Goal: Task Accomplishment & Management: Use online tool/utility

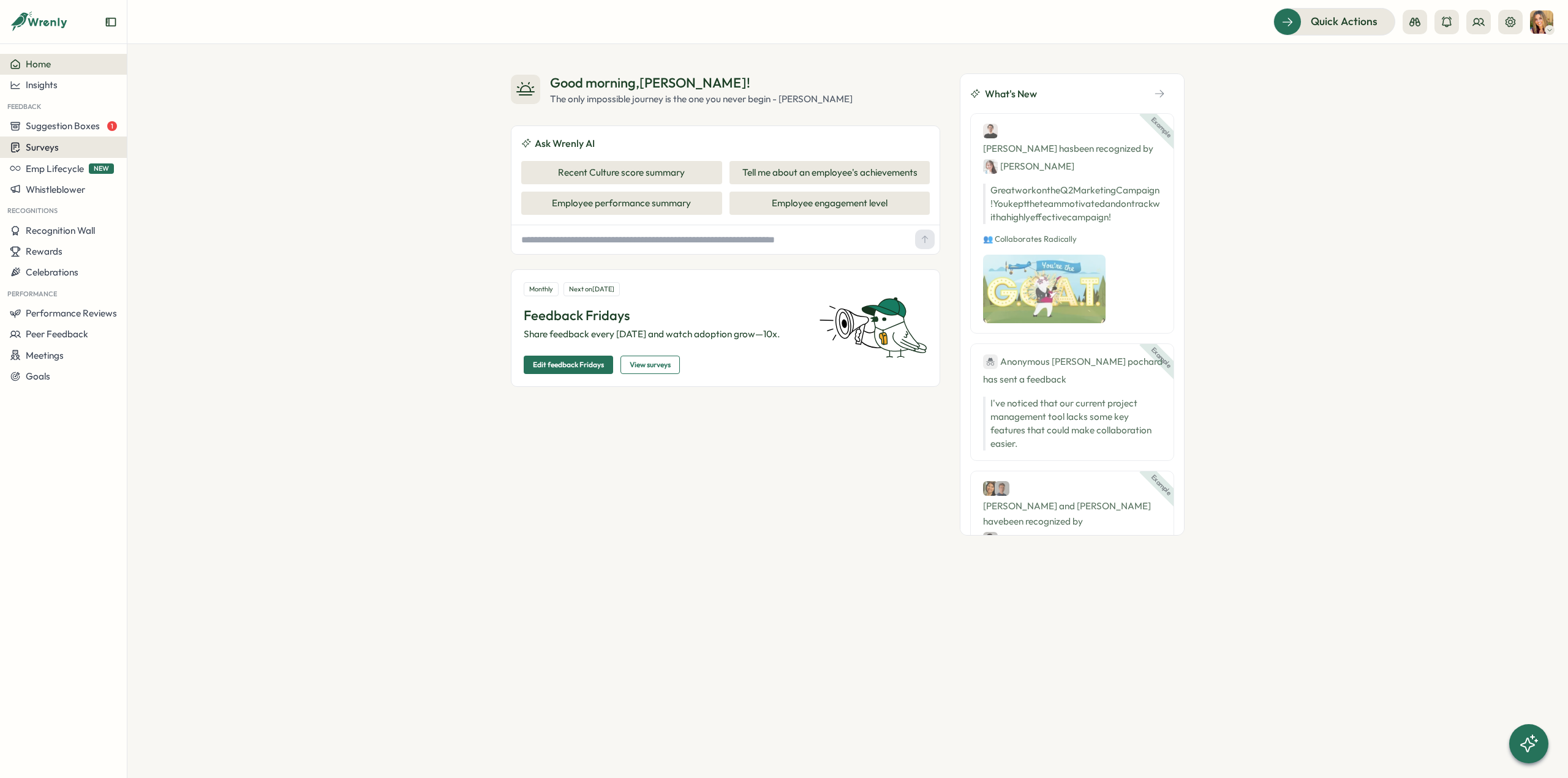
click at [67, 148] on div "Surveys" at bounding box center [64, 147] width 107 height 12
click at [178, 143] on div "Onboarding Surveys" at bounding box center [175, 148] width 91 height 14
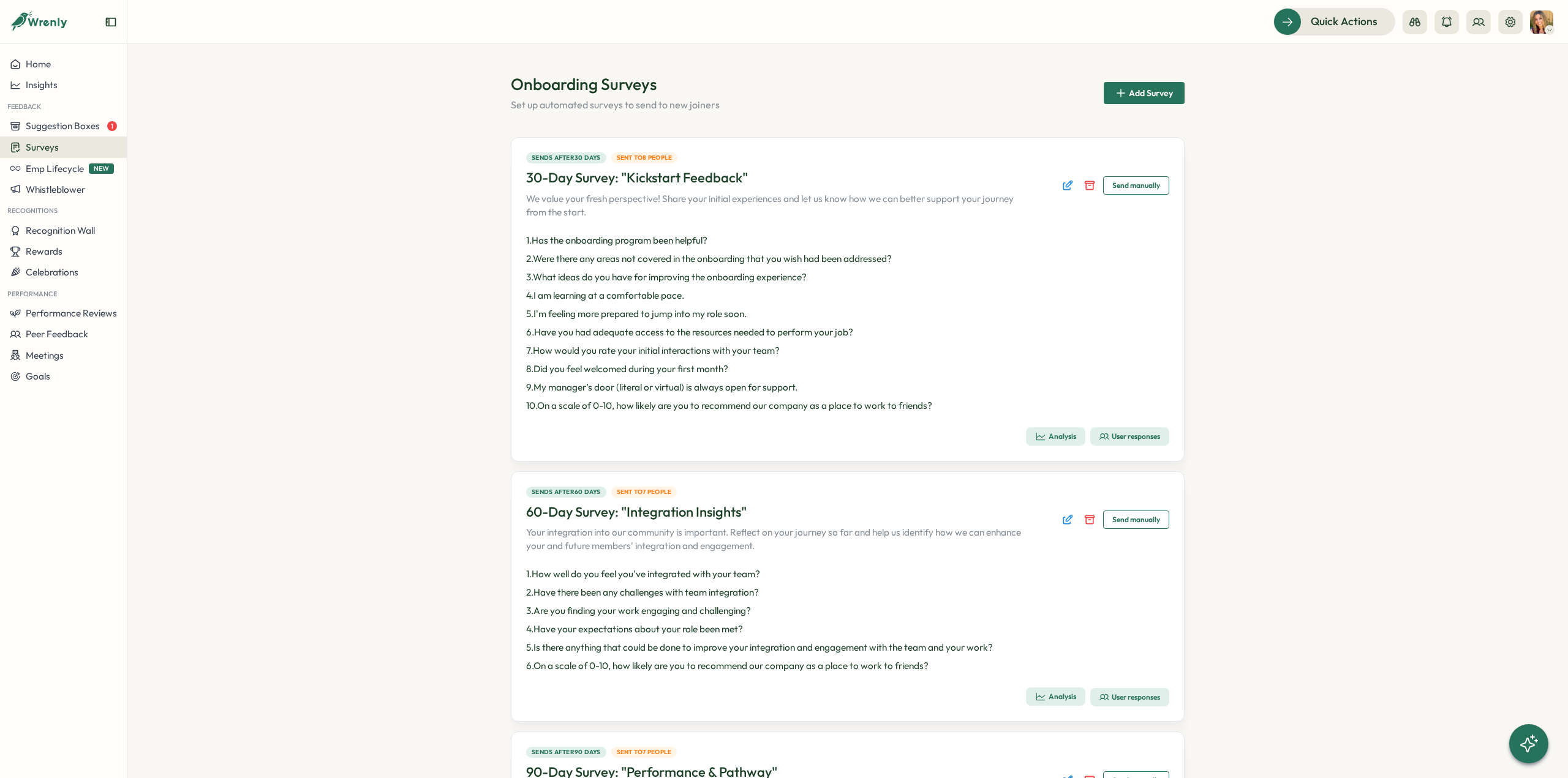
click at [1120, 431] on div "User responses" at bounding box center [1130, 436] width 60 height 10
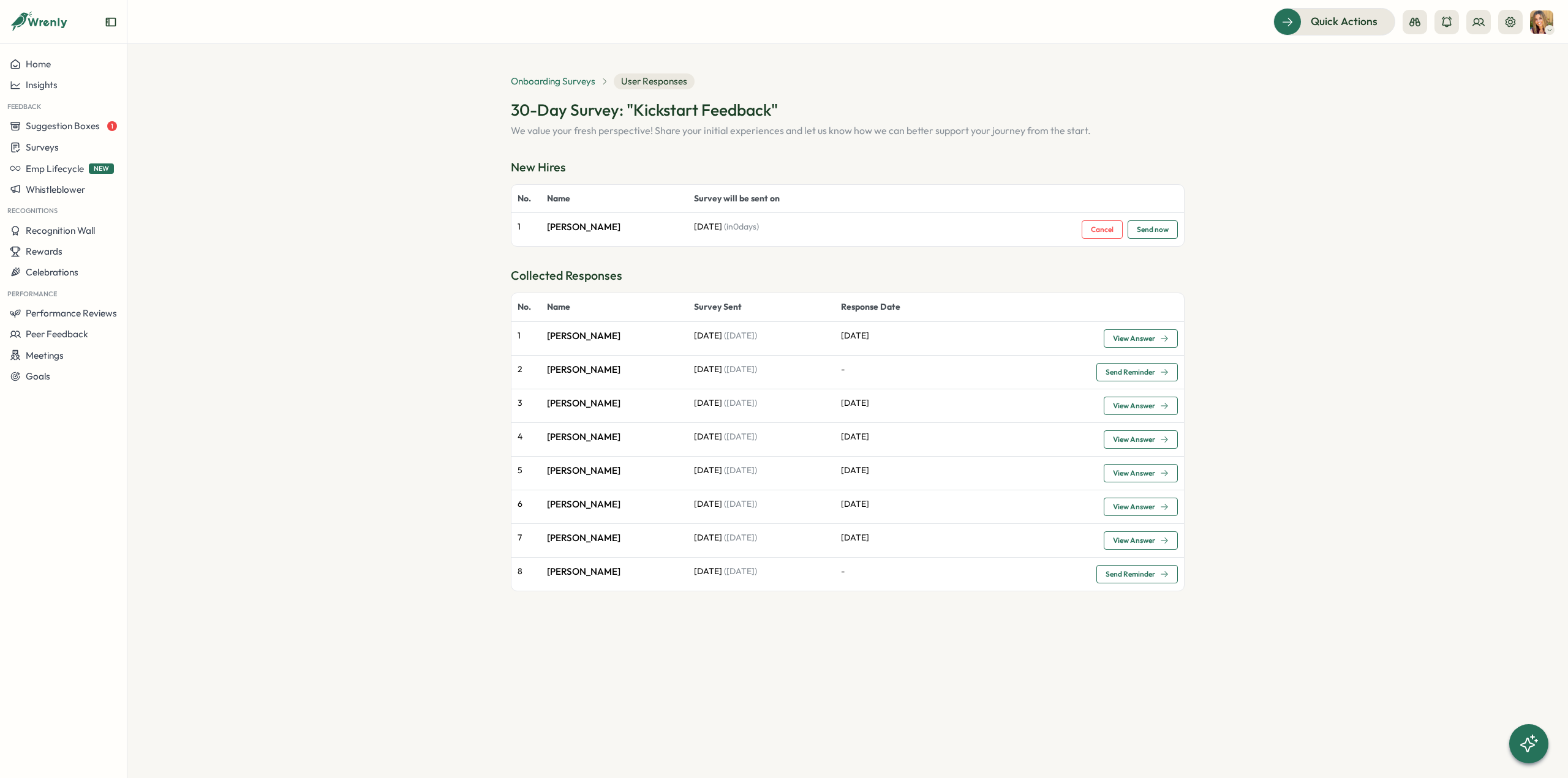
click at [563, 84] on span "Onboarding Surveys" at bounding box center [553, 82] width 85 height 14
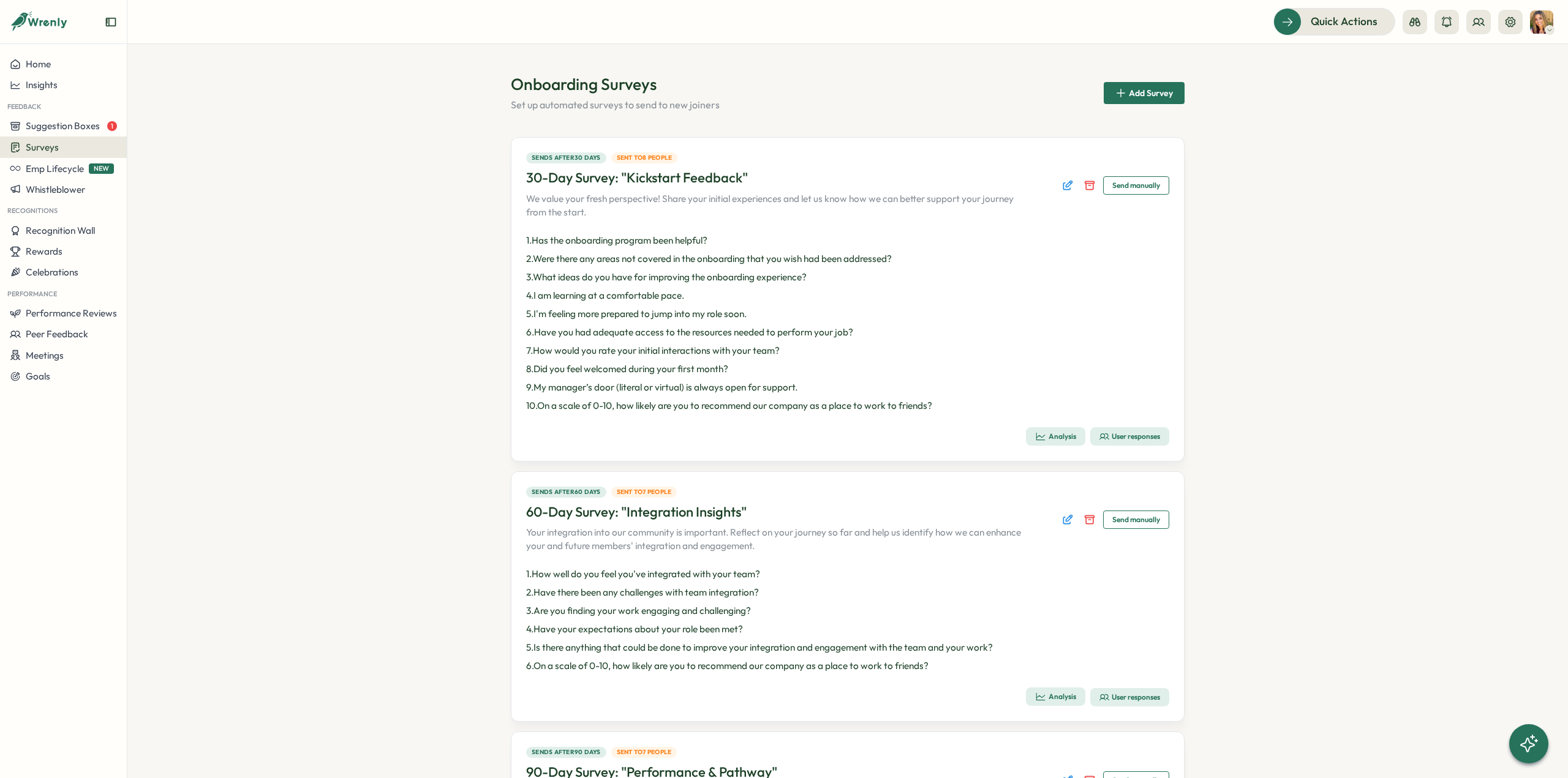
click at [1040, 433] on icon "button" at bounding box center [1041, 436] width 11 height 11
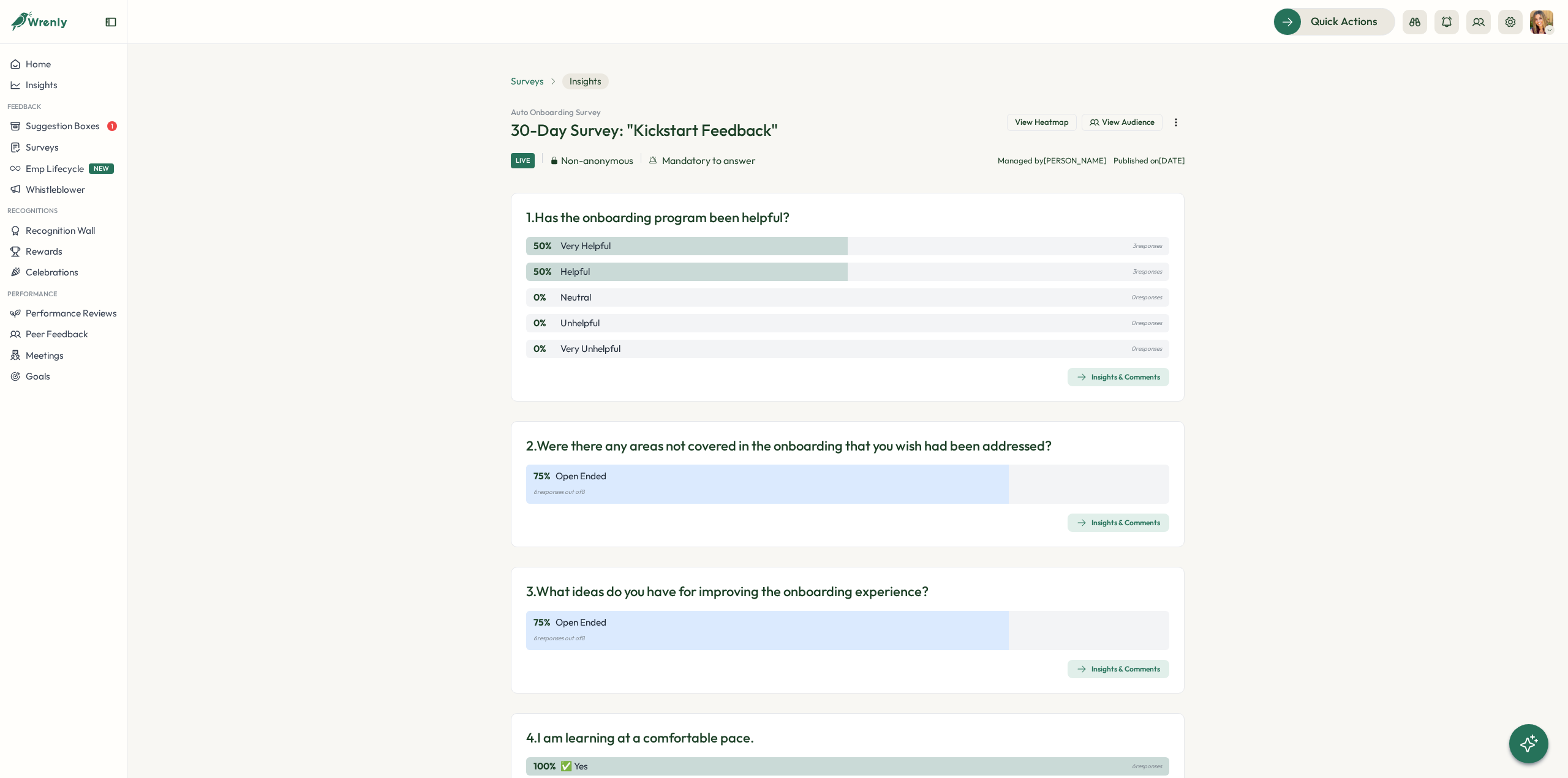
click at [521, 81] on span "Surveys" at bounding box center [527, 82] width 33 height 14
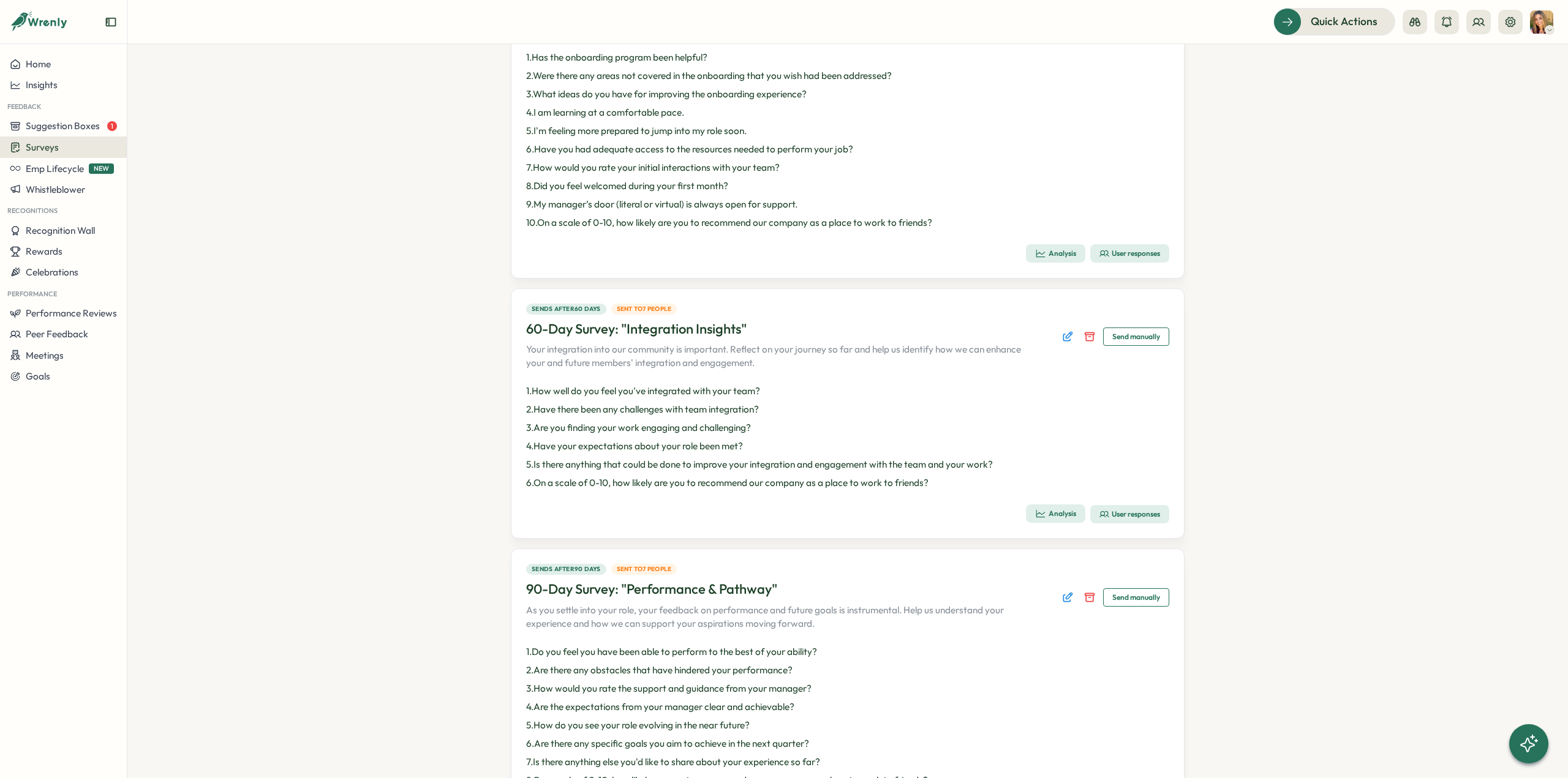
scroll to position [184, 0]
click at [1123, 512] on div "User responses" at bounding box center [1130, 514] width 60 height 10
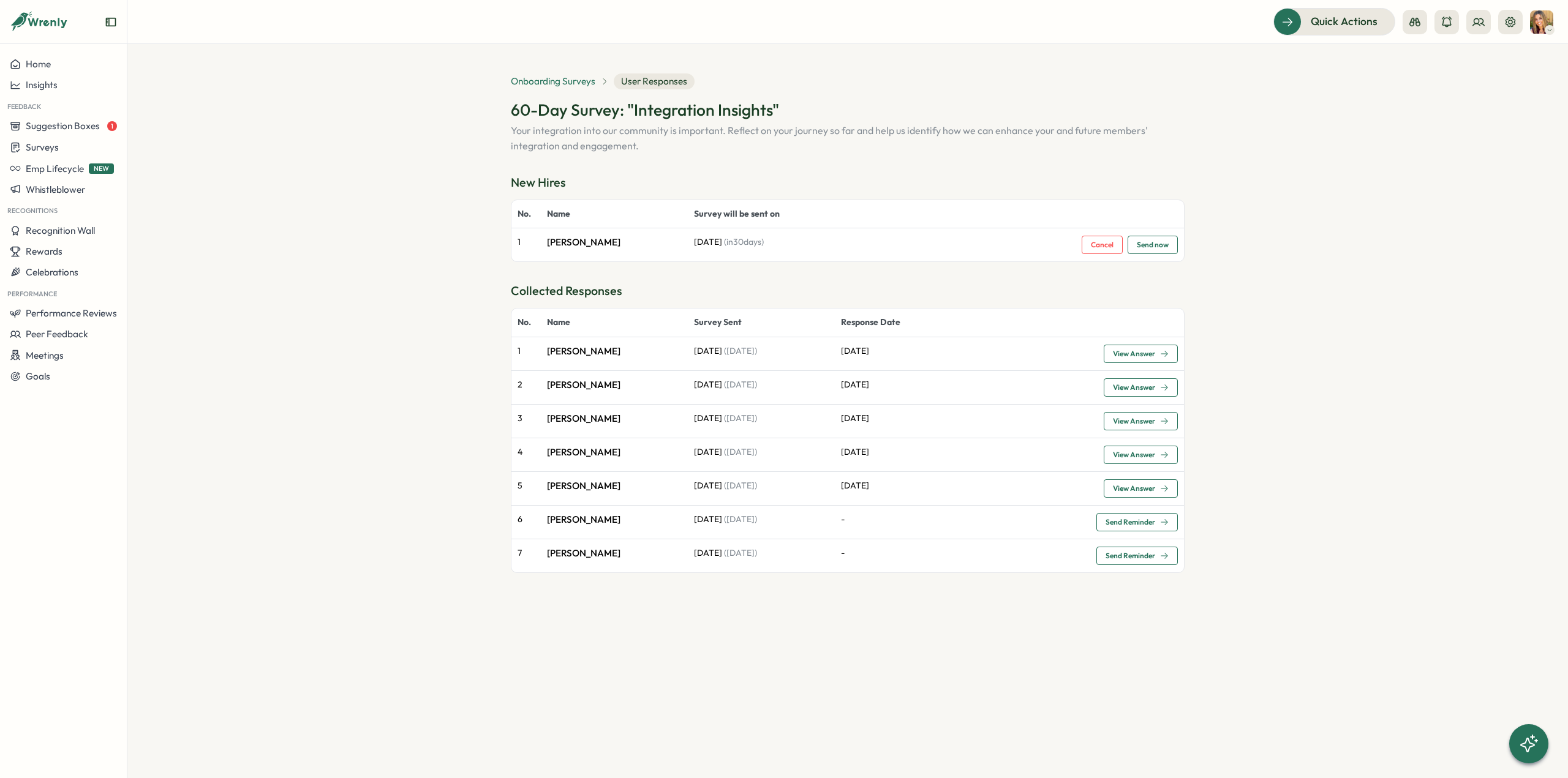
click at [573, 82] on span "Onboarding Surveys" at bounding box center [553, 82] width 85 height 14
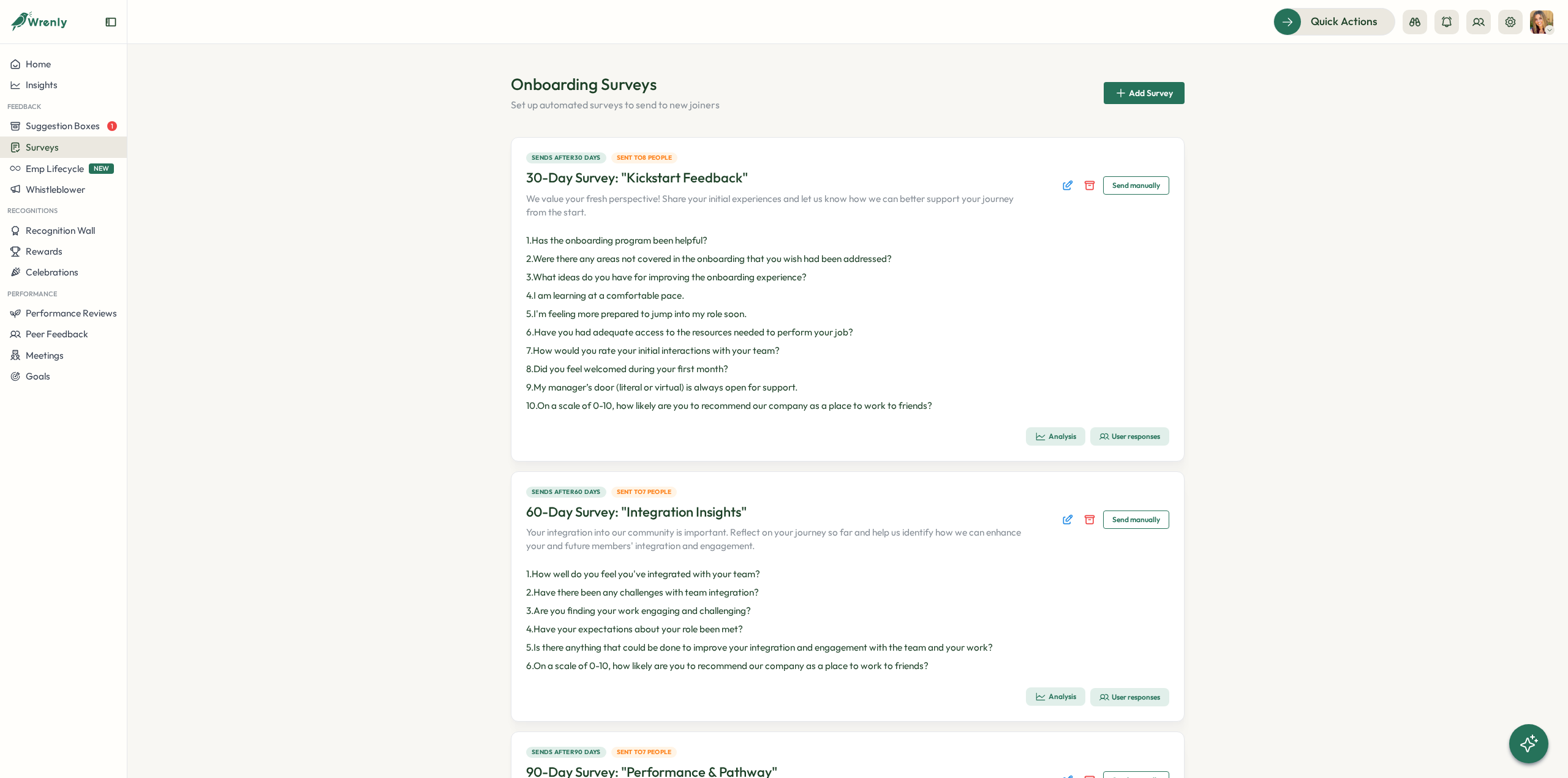
click at [1042, 694] on icon "button" at bounding box center [1041, 697] width 11 height 11
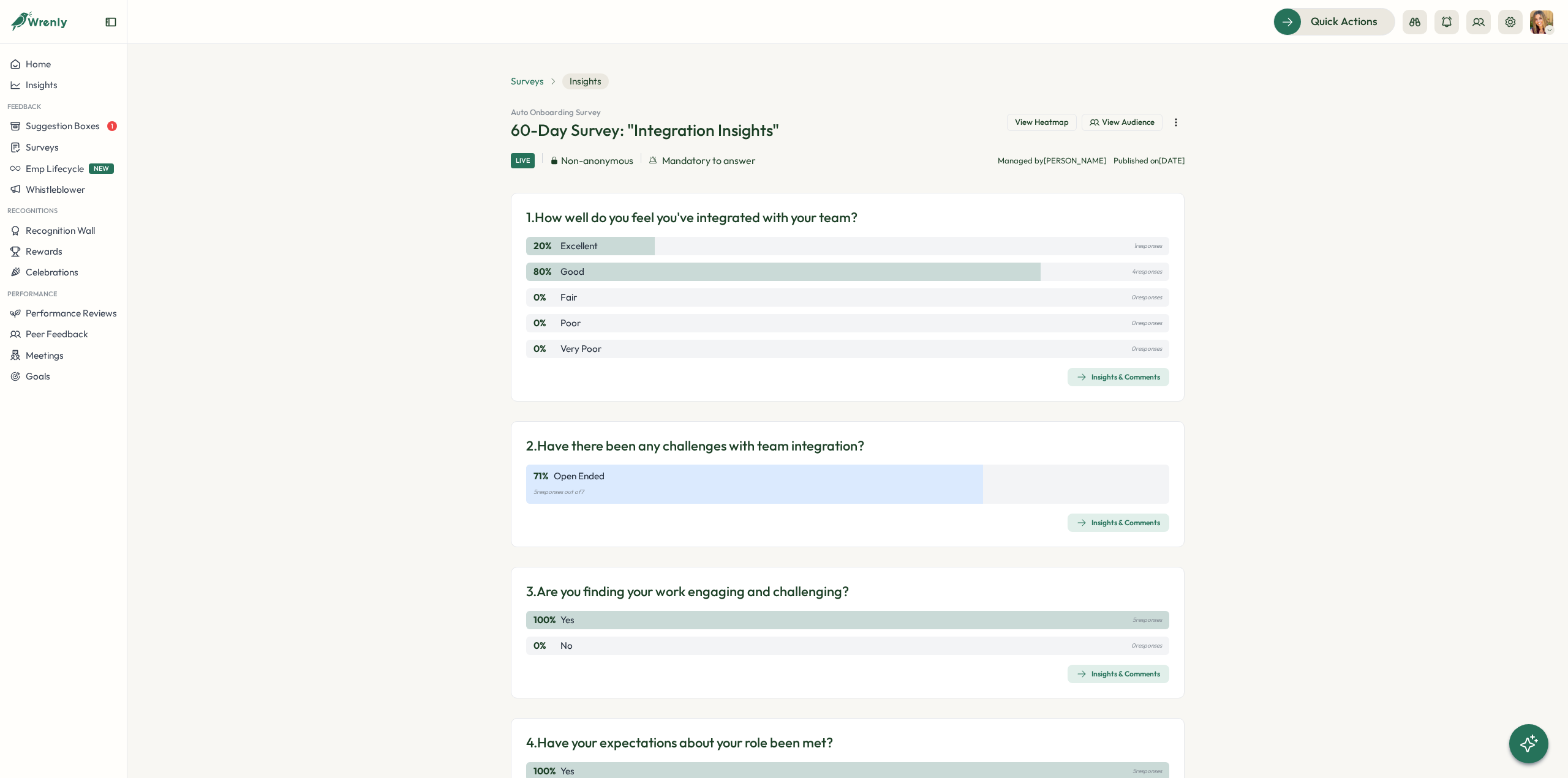
click at [529, 80] on span "Surveys" at bounding box center [527, 82] width 33 height 14
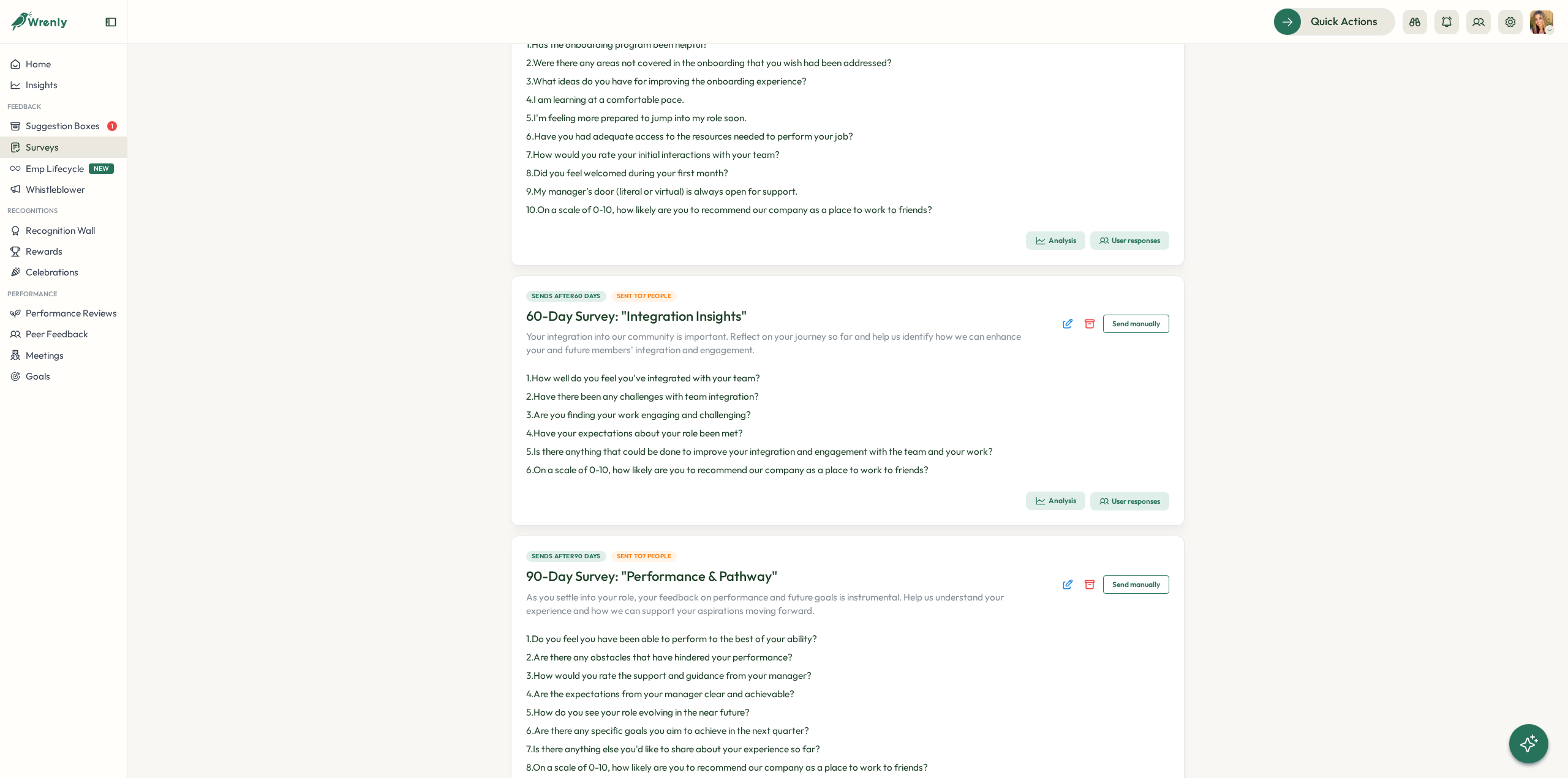
scroll to position [365, 0]
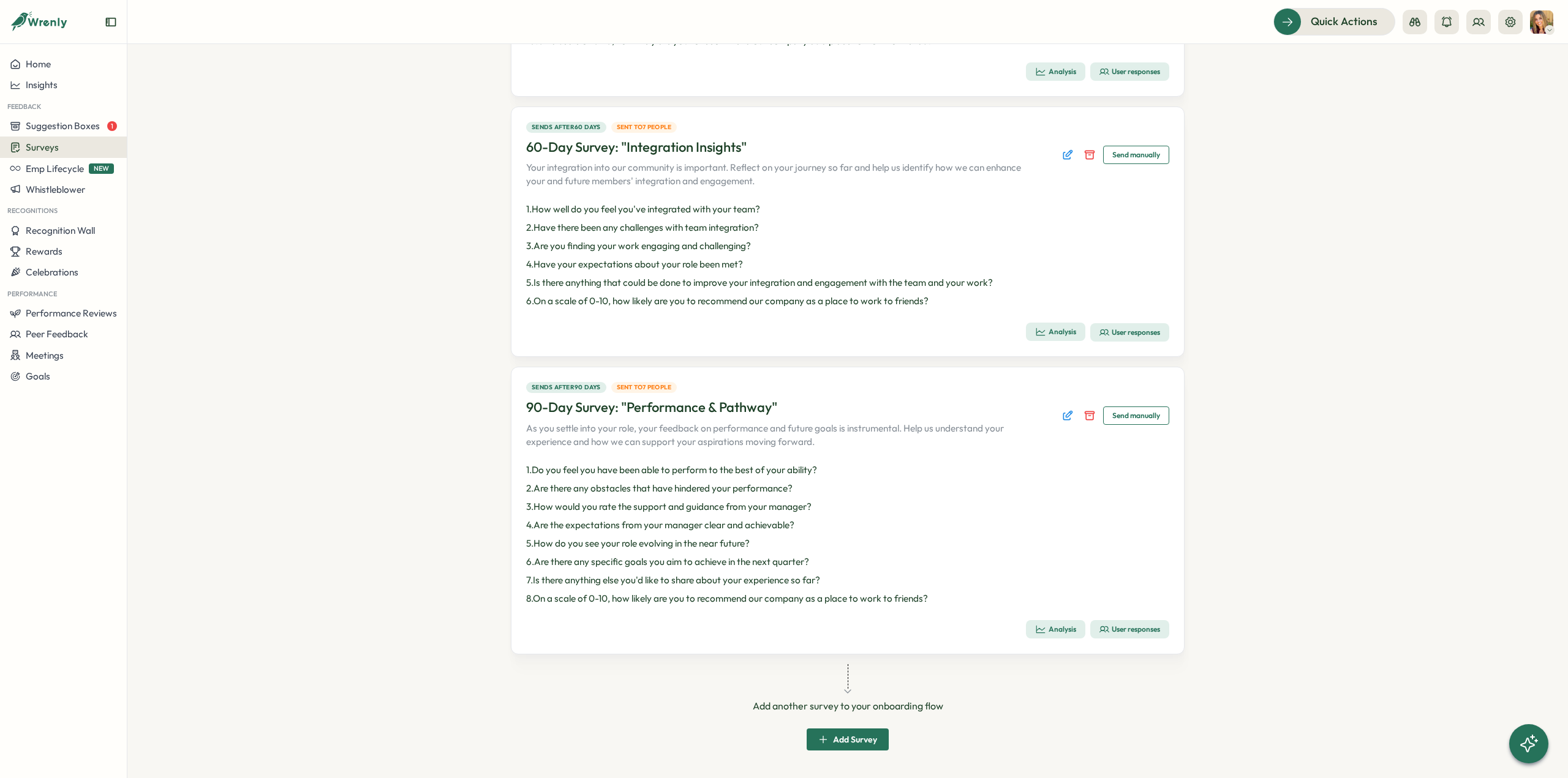
click at [1037, 626] on icon "button" at bounding box center [1041, 630] width 11 height 11
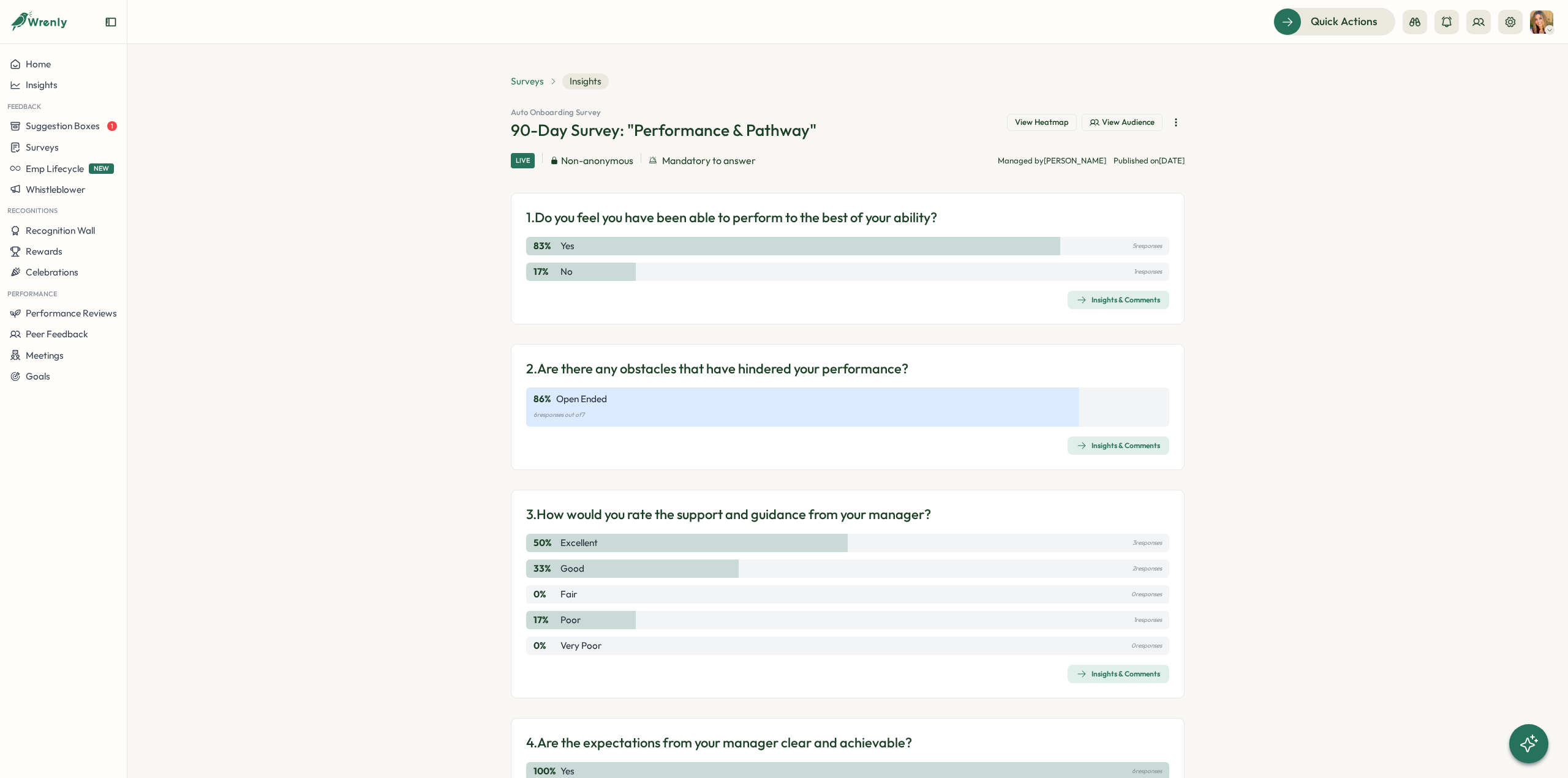
click at [530, 82] on span "Surveys" at bounding box center [527, 82] width 33 height 14
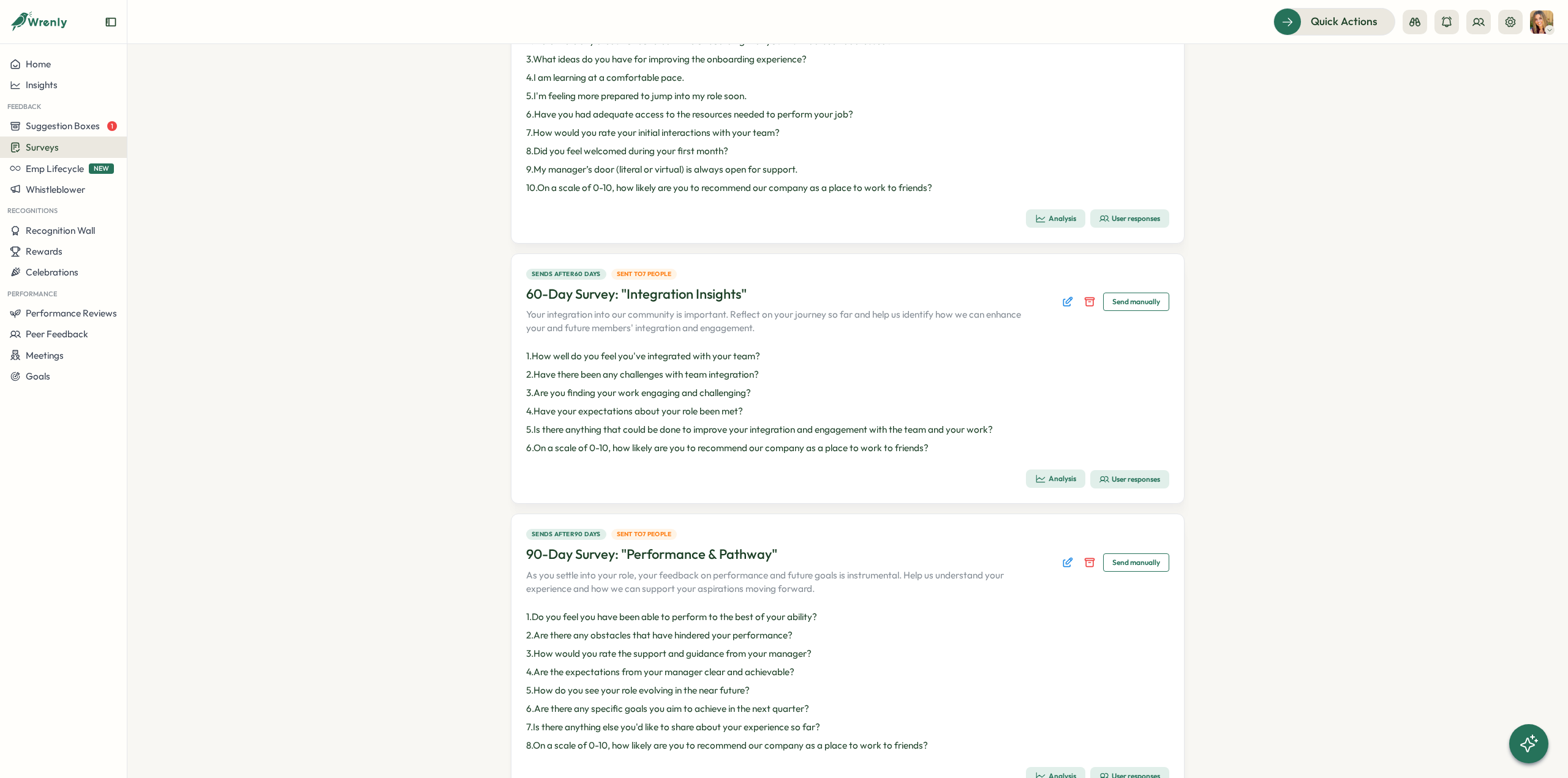
scroll to position [365, 0]
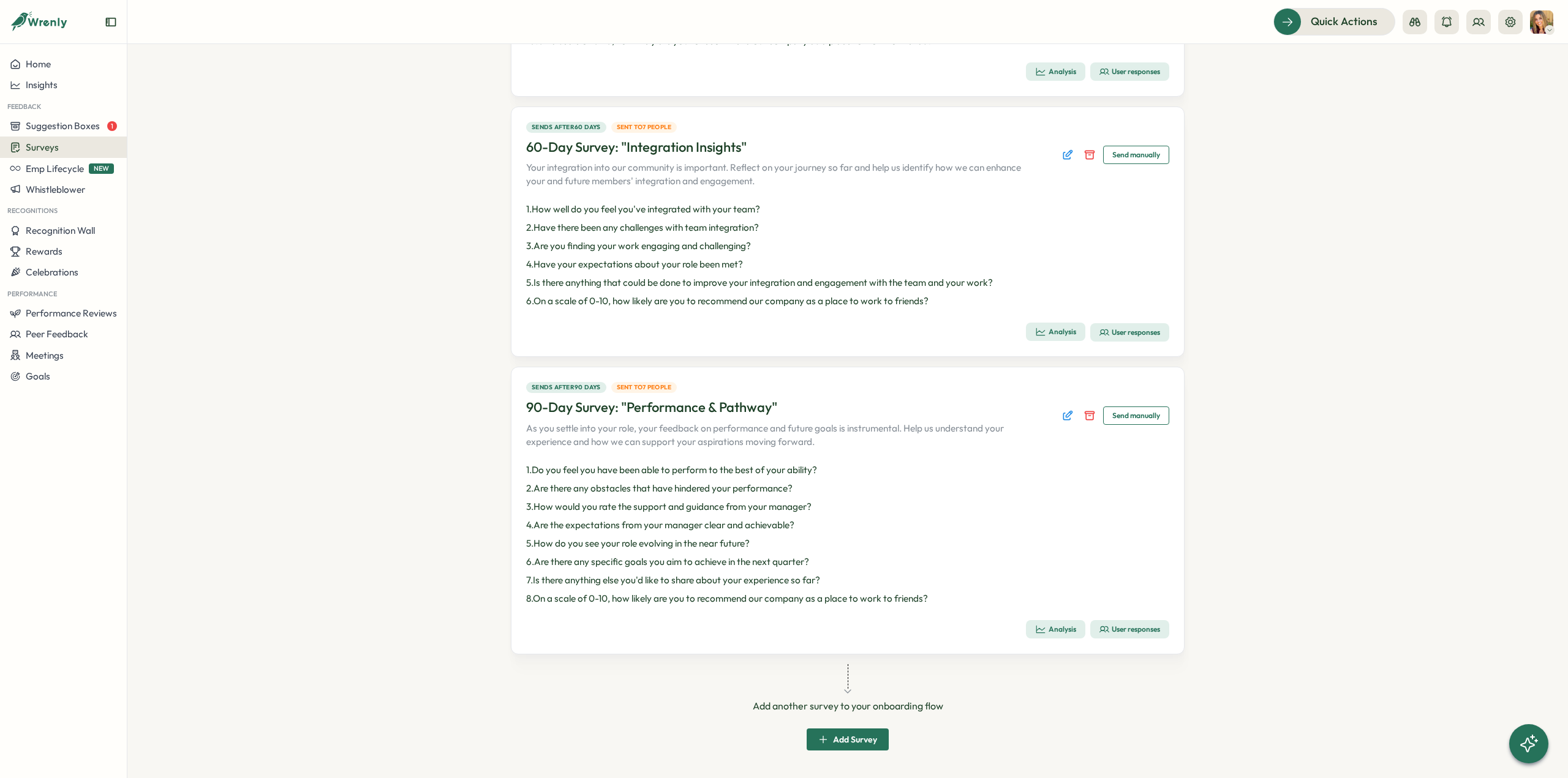
click at [1134, 623] on span "User responses" at bounding box center [1130, 630] width 60 height 17
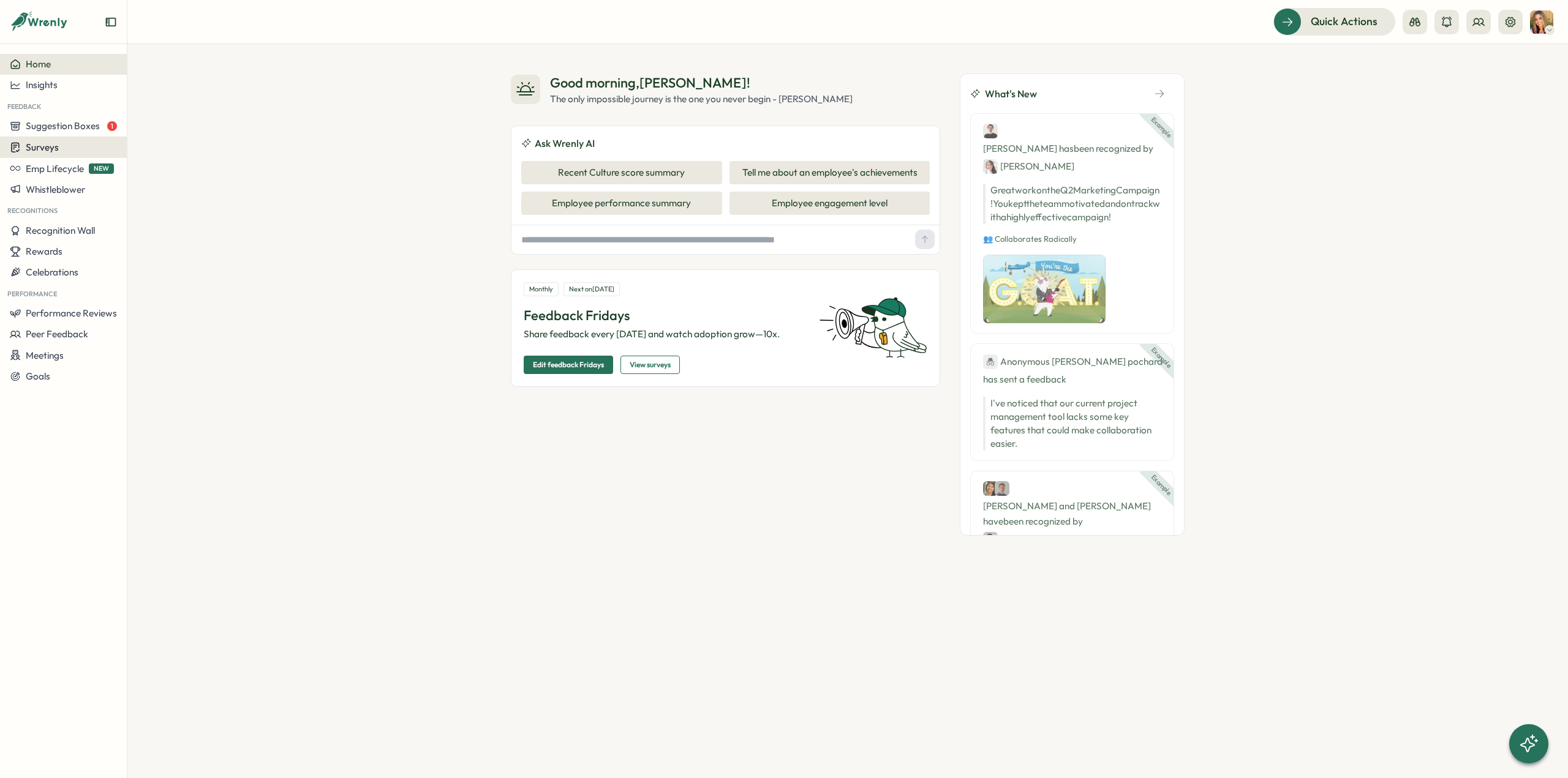
click at [42, 151] on span "Surveys" at bounding box center [42, 147] width 33 height 12
click at [143, 147] on div "Onboarding Surveys" at bounding box center [175, 148] width 91 height 14
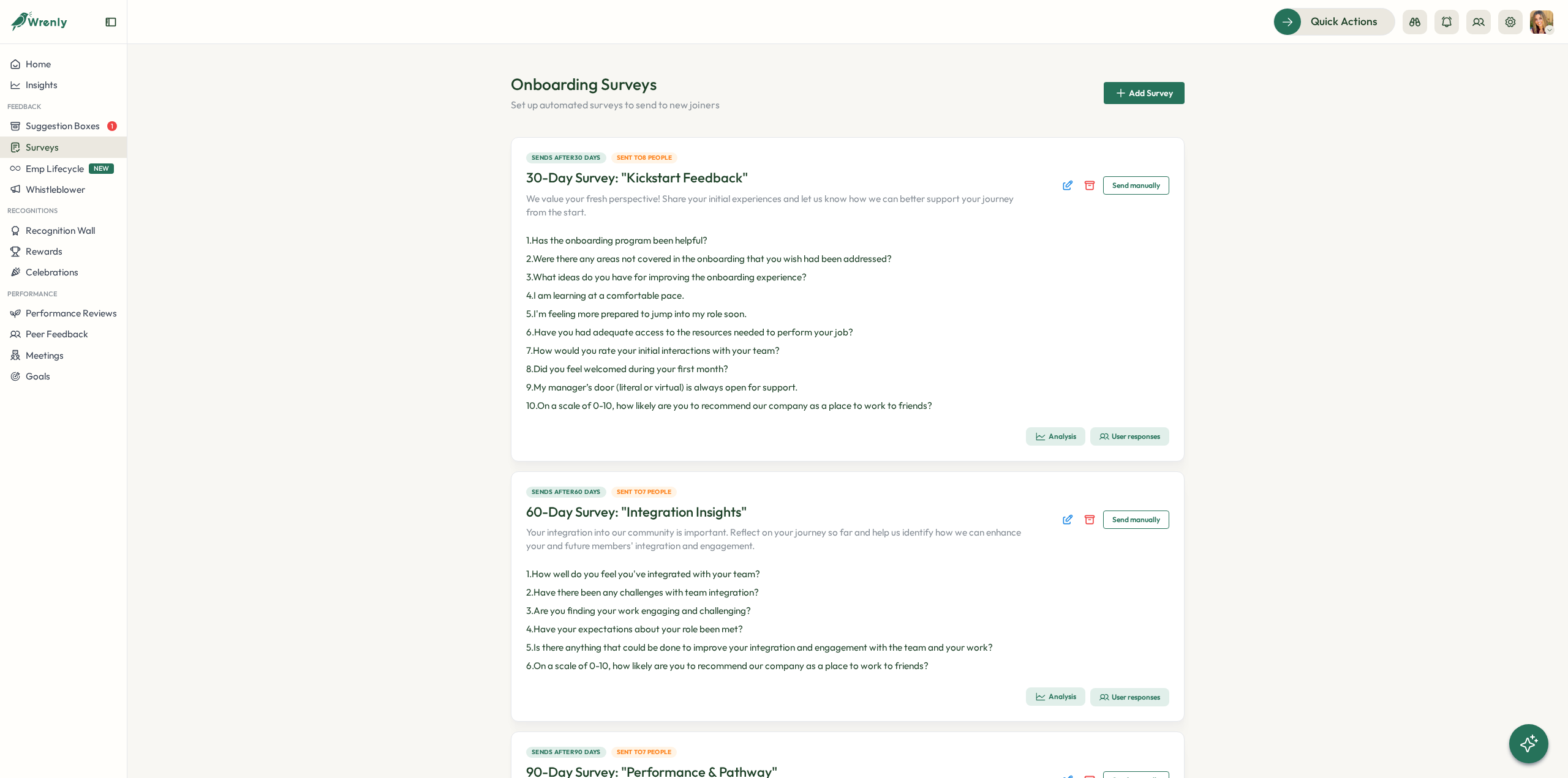
click at [1139, 439] on div "User responses" at bounding box center [1130, 436] width 60 height 10
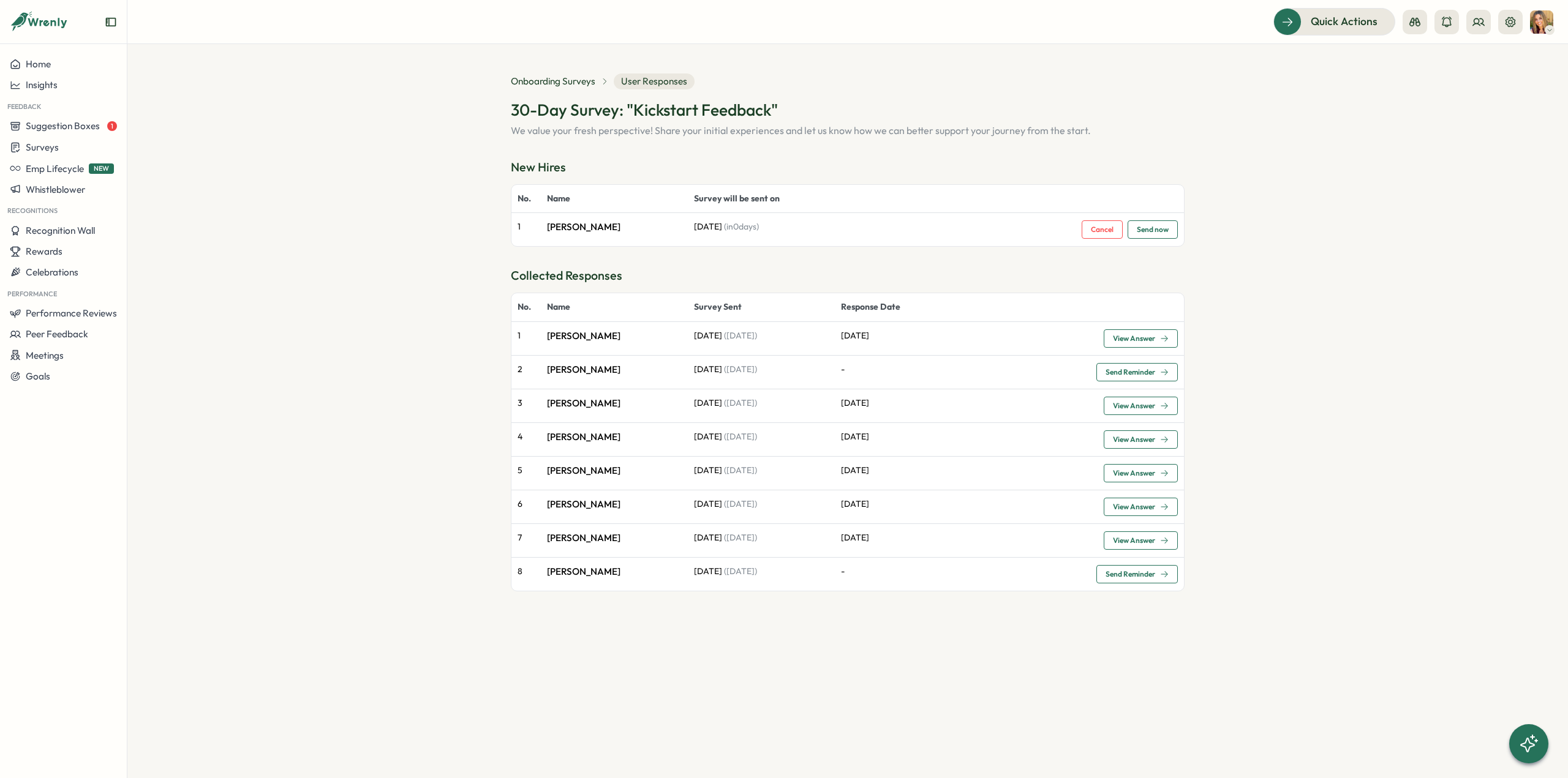
click at [1162, 229] on span "Send now" at bounding box center [1153, 229] width 32 height 7
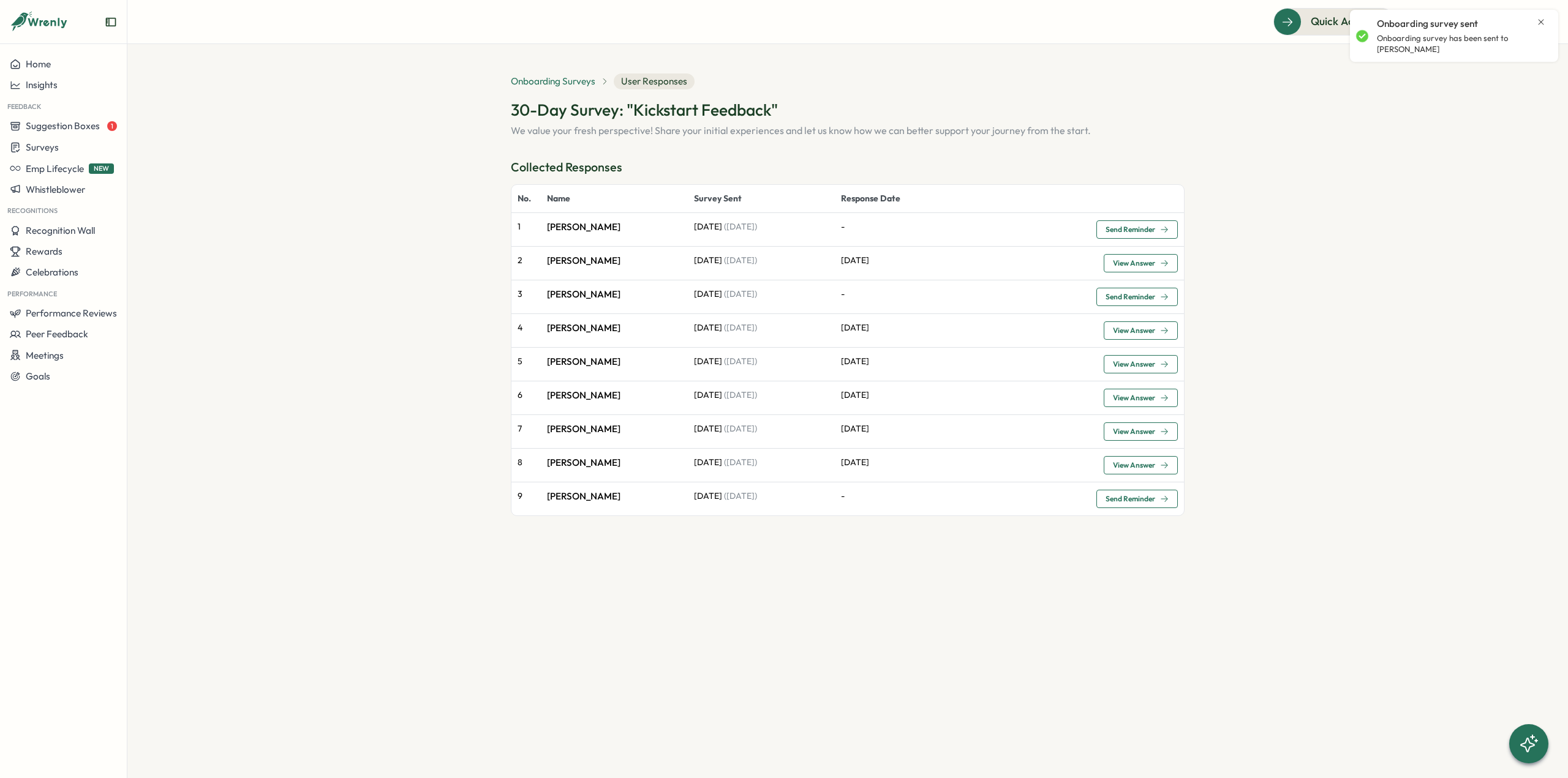
click at [563, 86] on span "Onboarding Surveys" at bounding box center [553, 82] width 85 height 14
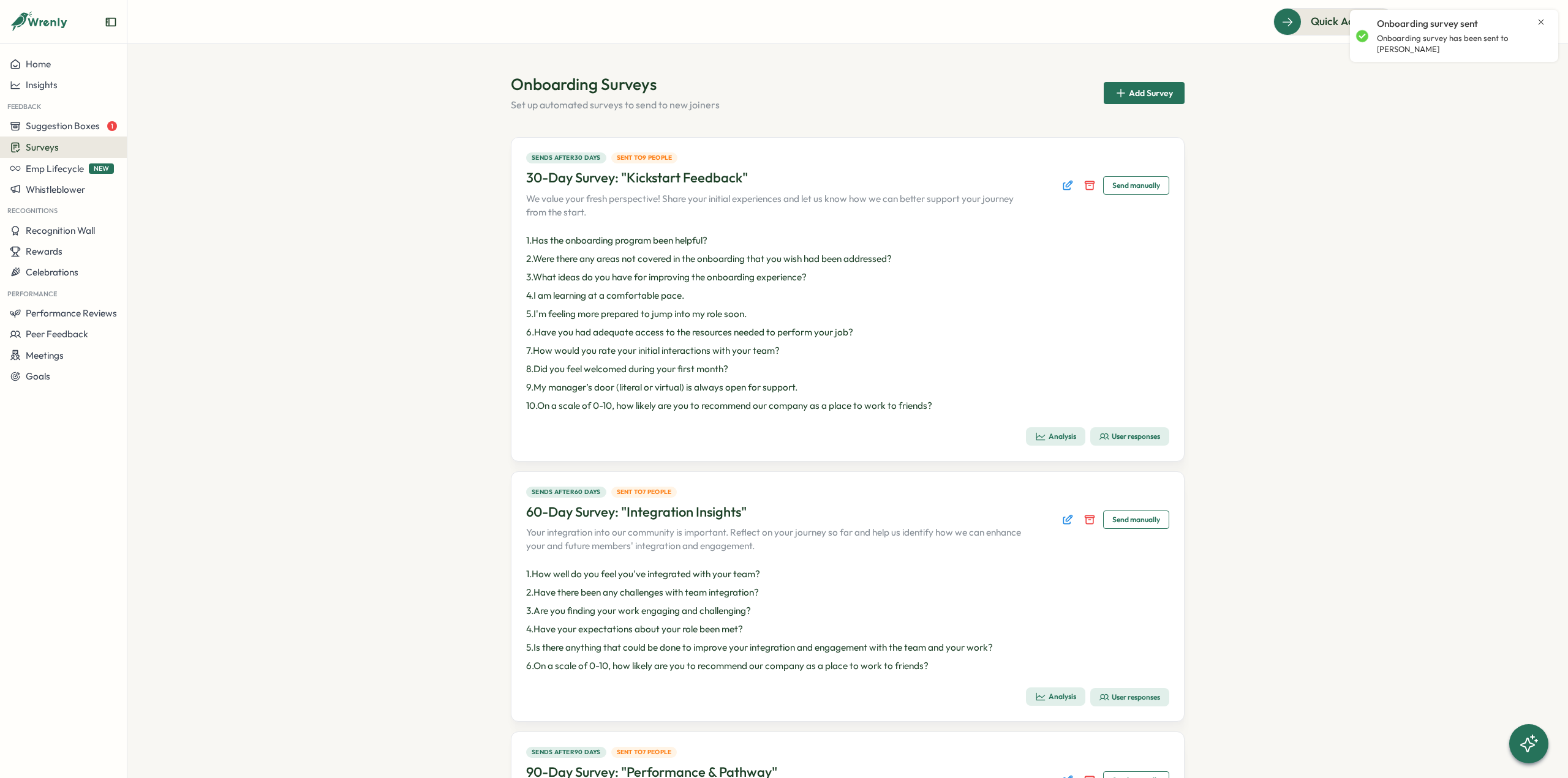
click at [1135, 698] on div "User responses" at bounding box center [1130, 698] width 60 height 10
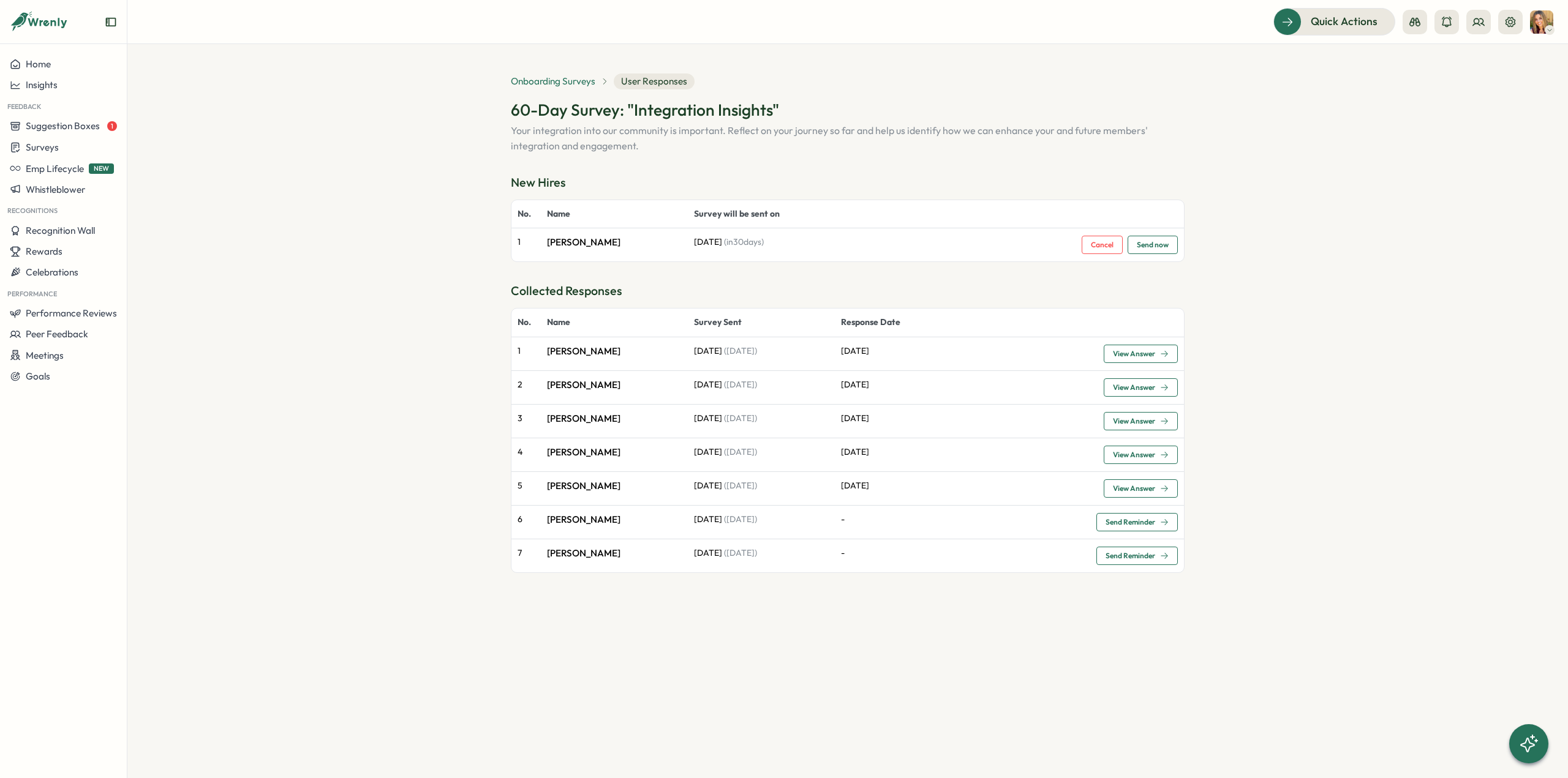
click at [568, 81] on span "Onboarding Surveys" at bounding box center [553, 82] width 85 height 14
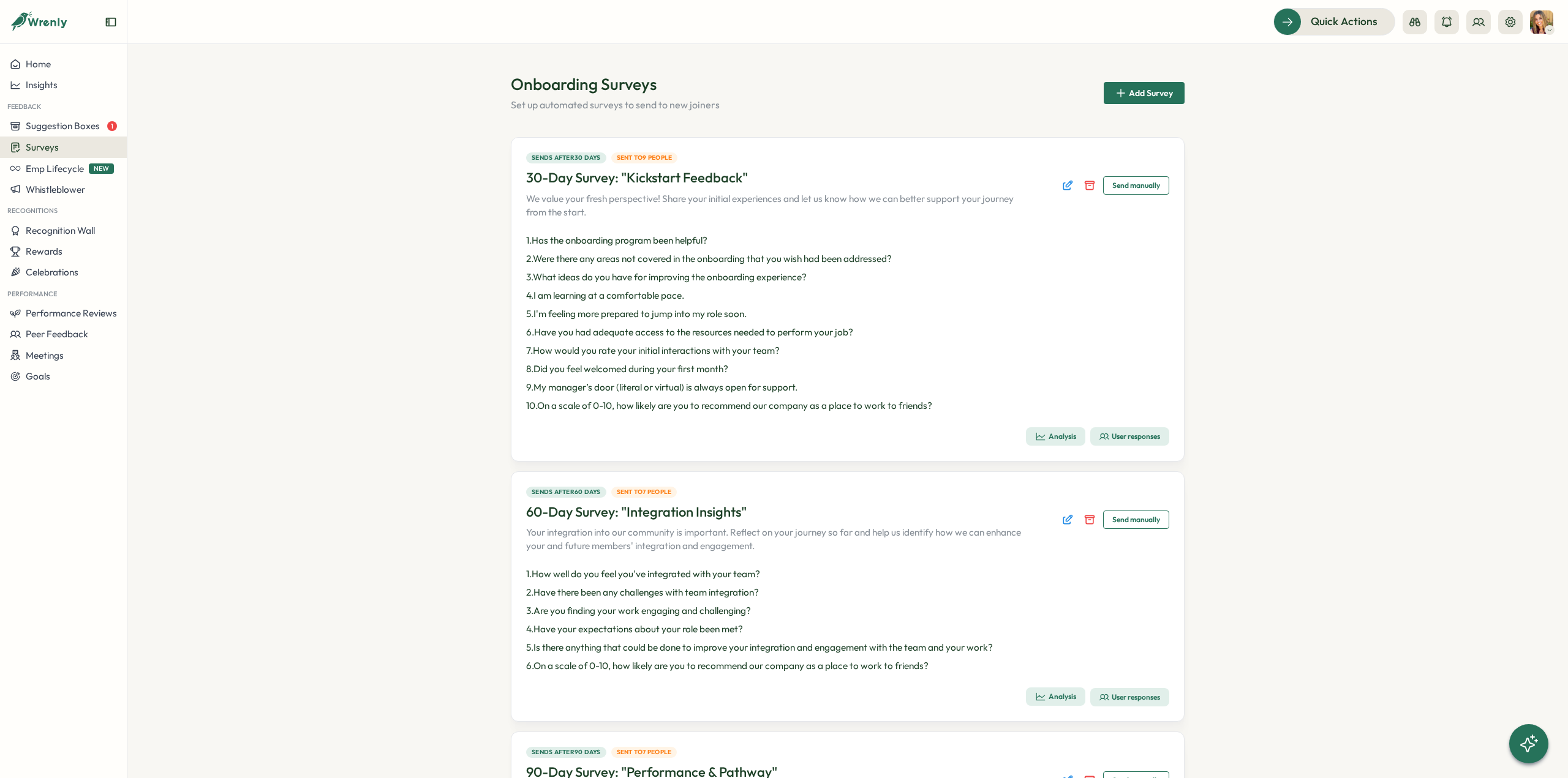
scroll to position [245, 0]
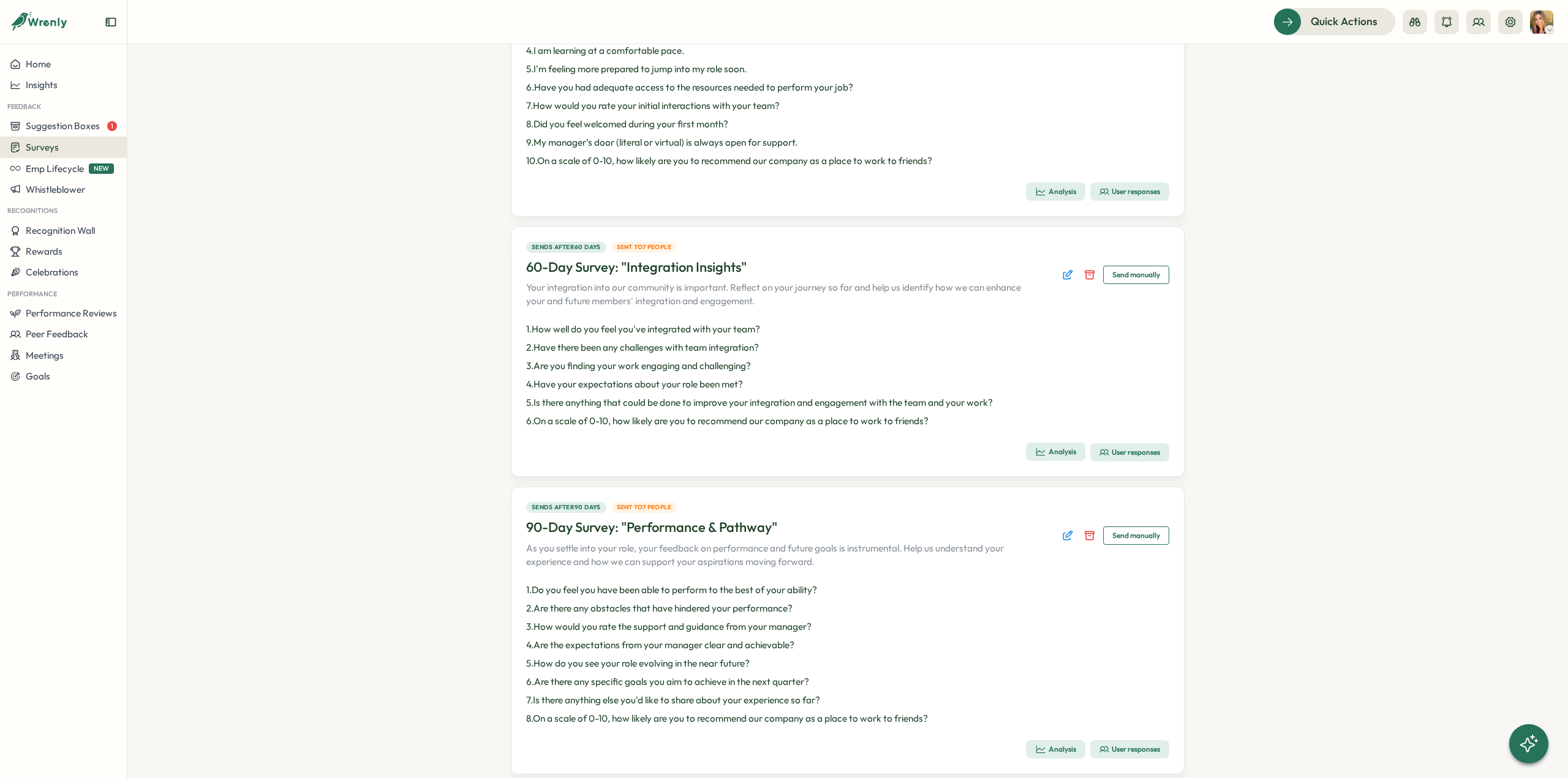
click at [1134, 749] on div "User responses" at bounding box center [1130, 749] width 60 height 10
